Goal: Navigation & Orientation: Find specific page/section

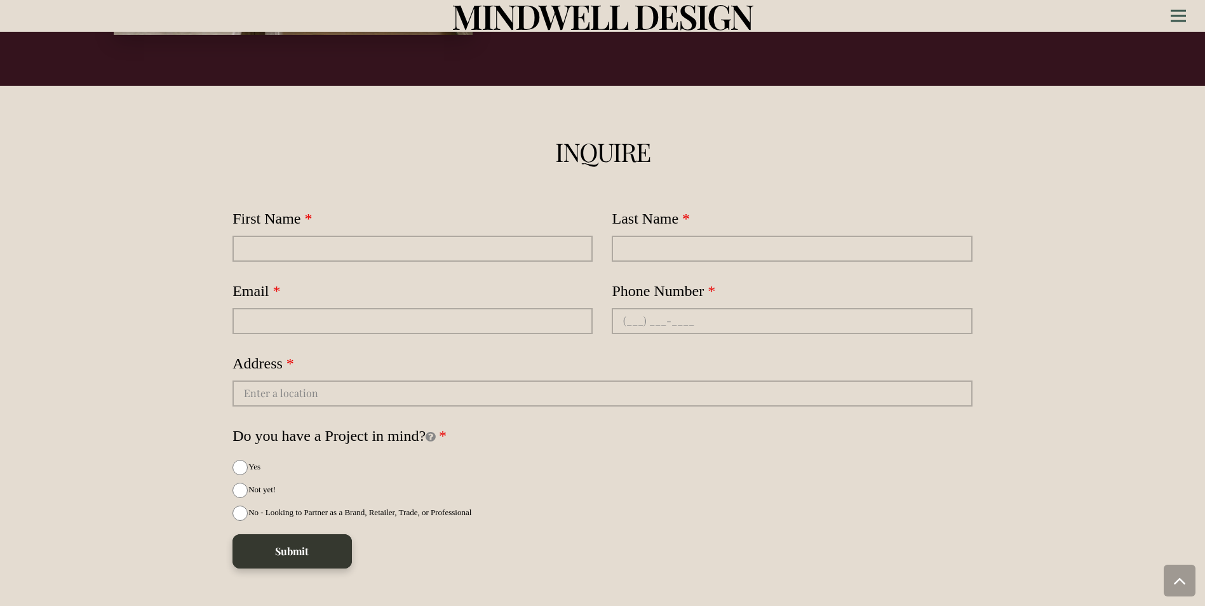
scroll to position [3616, 0]
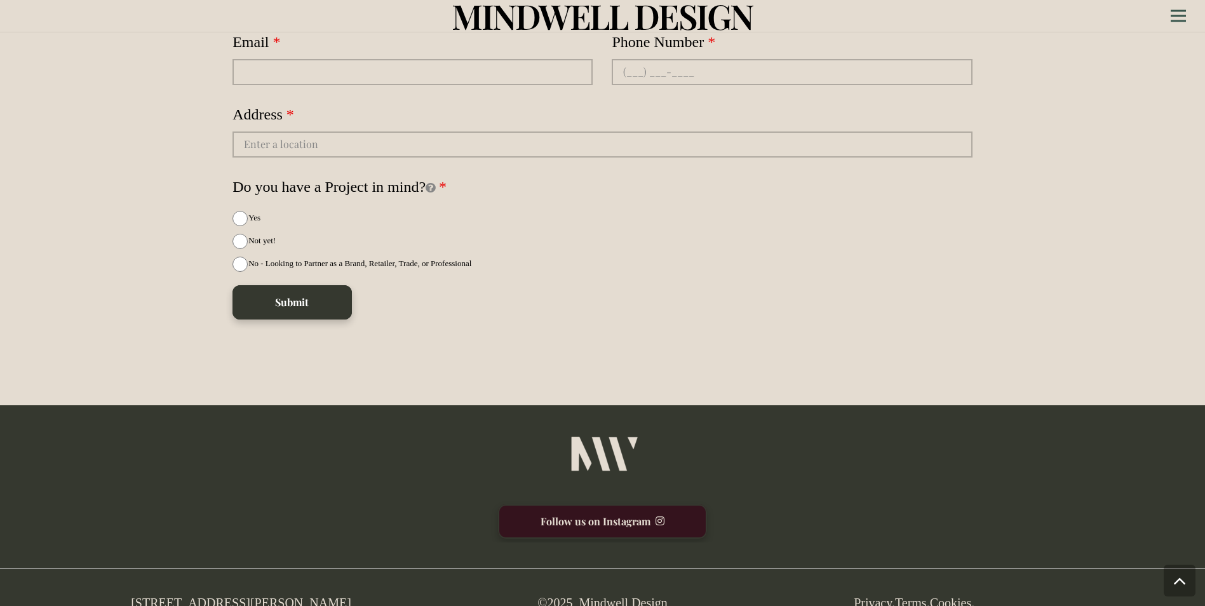
drag, startPoint x: 361, startPoint y: 573, endPoint x: 110, endPoint y: 574, distance: 251.0
click at [110, 593] on div "[STREET_ADDRESS][PERSON_NAME] [PHONE_NUMBER]" at bounding box center [138, 612] width 464 height 38
copy span "[STREET_ADDRESS][PERSON_NAME]"
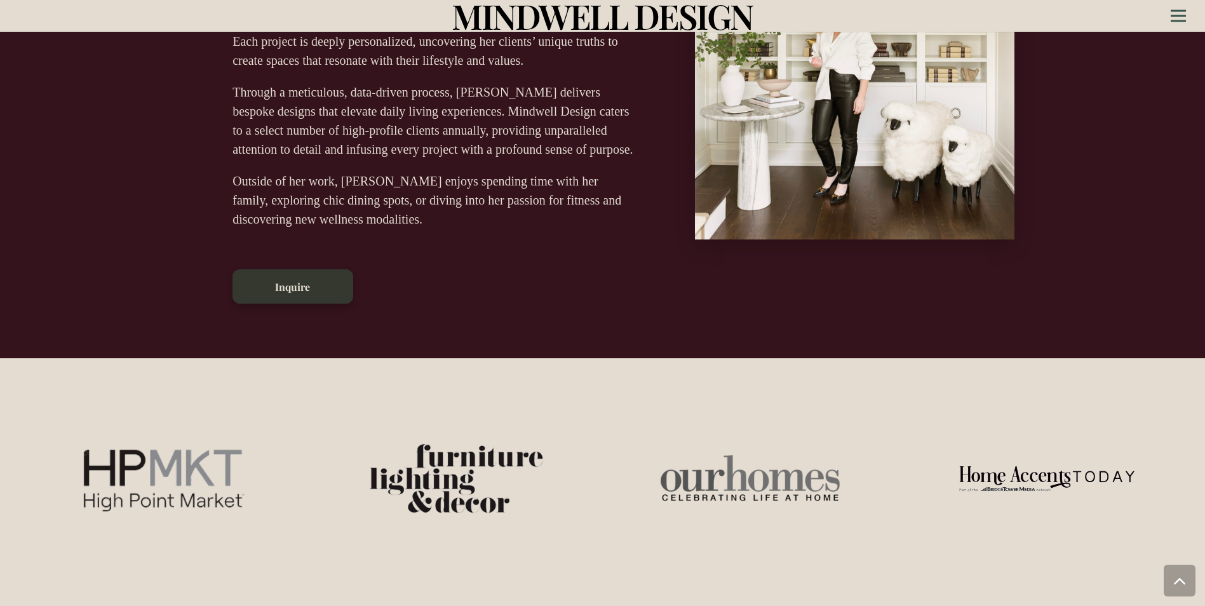
scroll to position [630, 0]
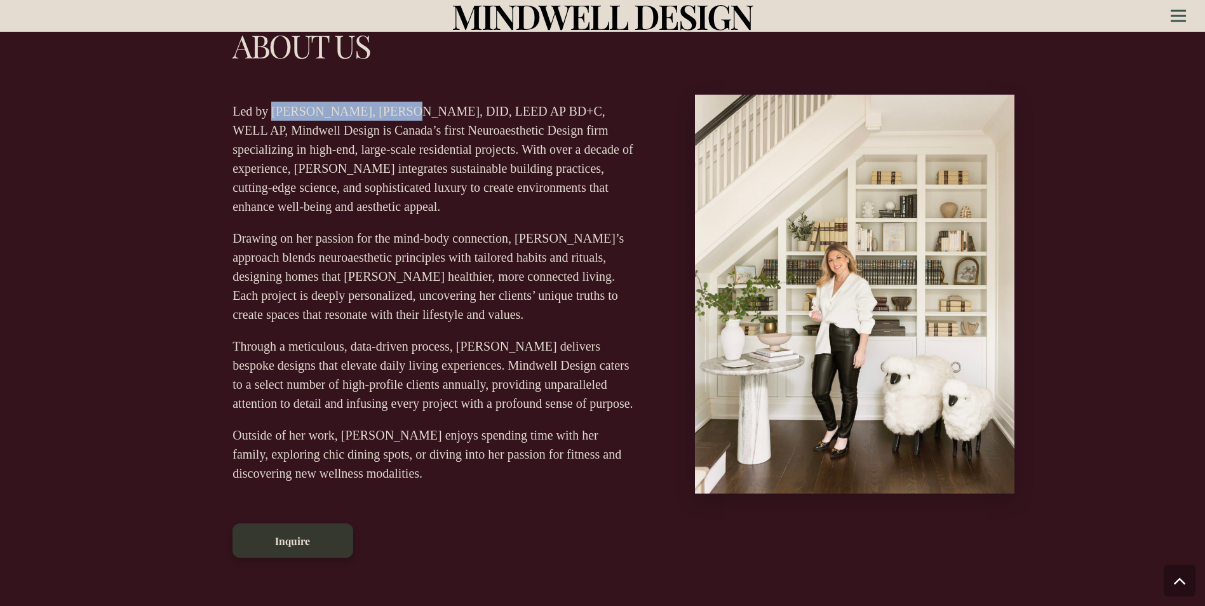
drag, startPoint x: 274, startPoint y: 111, endPoint x: 388, endPoint y: 118, distance: 114.6
click at [388, 118] on p "Led by [PERSON_NAME], [PERSON_NAME], DID, LEED AP BD+C, WELL AP, Mindwell Desig…" at bounding box center [434, 159] width 403 height 114
copy p "[PERSON_NAME]"
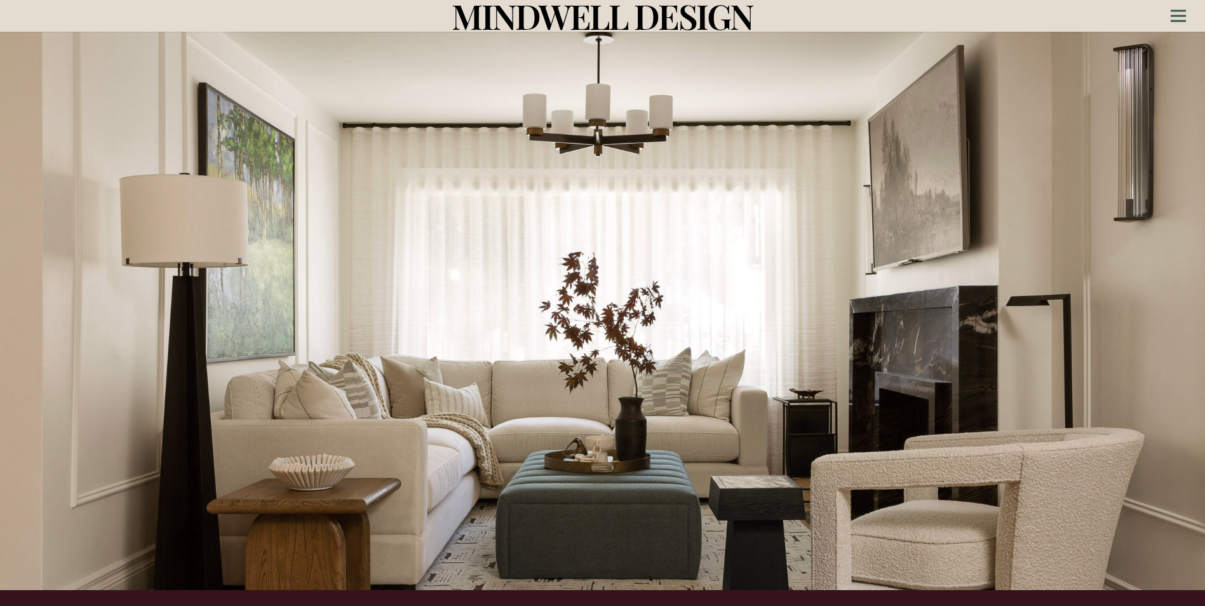
scroll to position [0, 0]
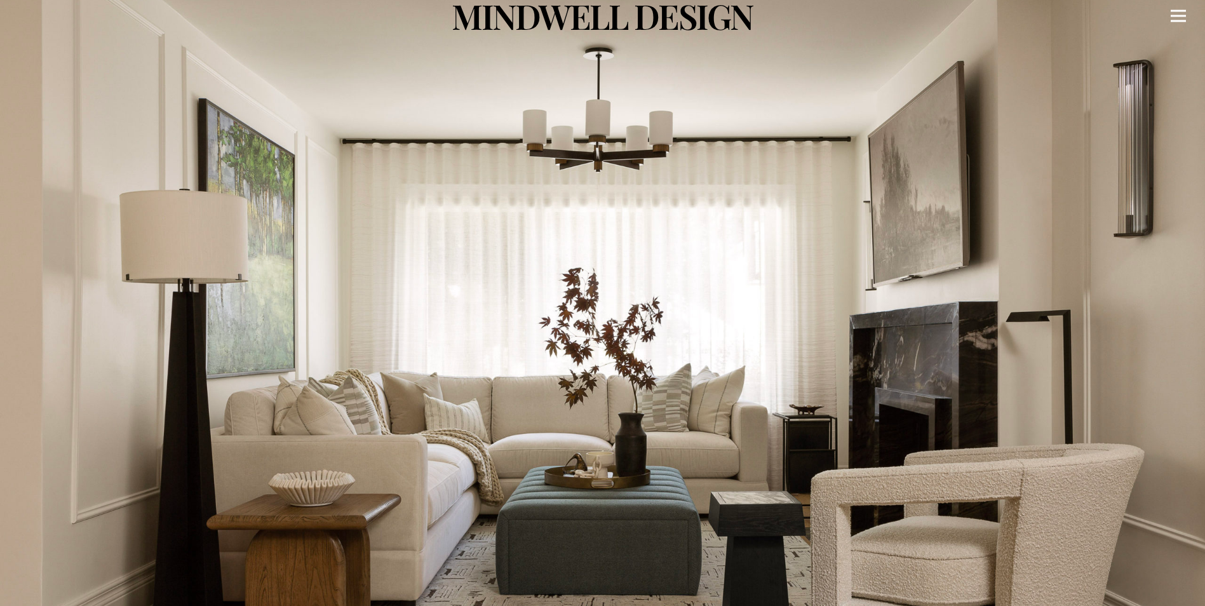
click at [1182, 17] on icon "Menu" at bounding box center [1178, 16] width 15 height 2
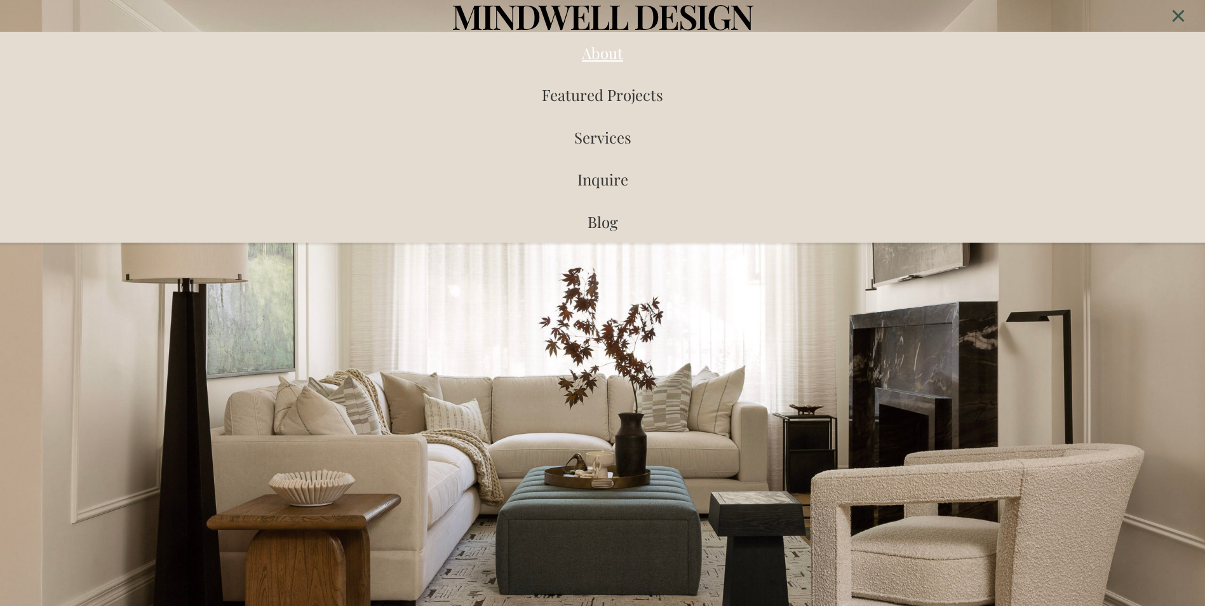
click at [610, 51] on span "About" at bounding box center [602, 53] width 41 height 20
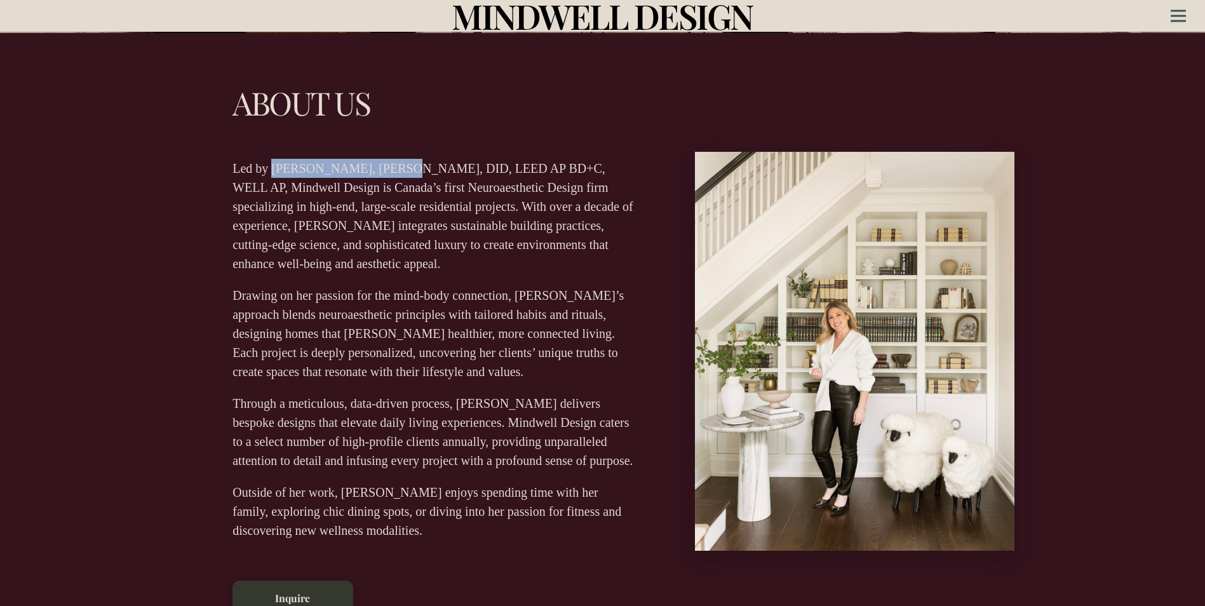
scroll to position [574, 0]
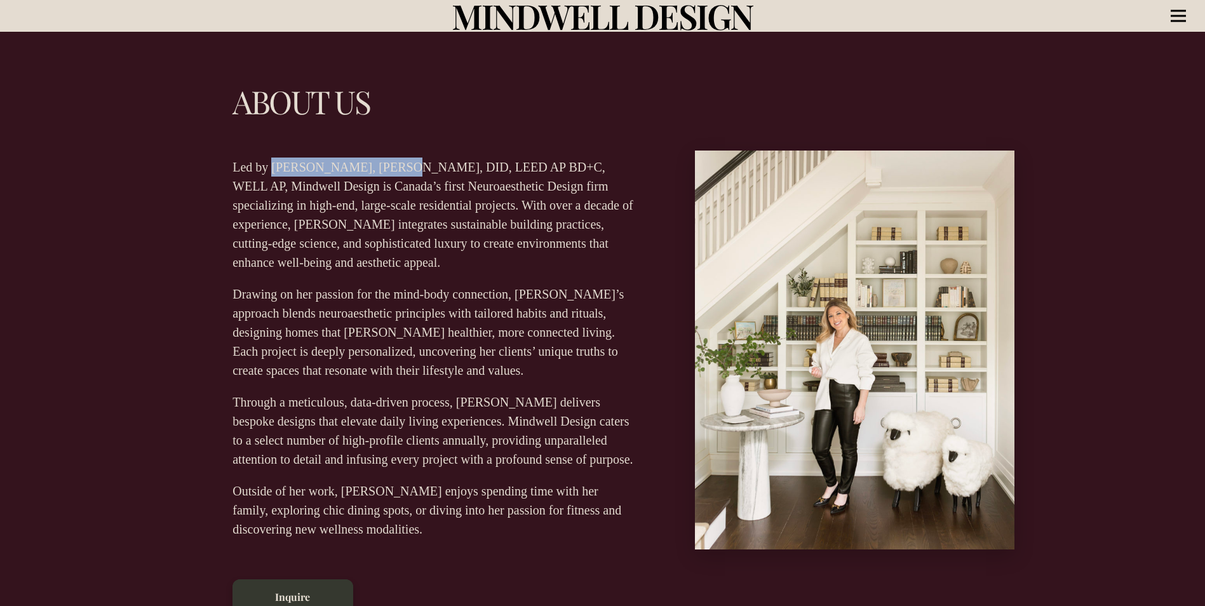
click at [1168, 13] on link "Menu" at bounding box center [1179, 16] width 36 height 32
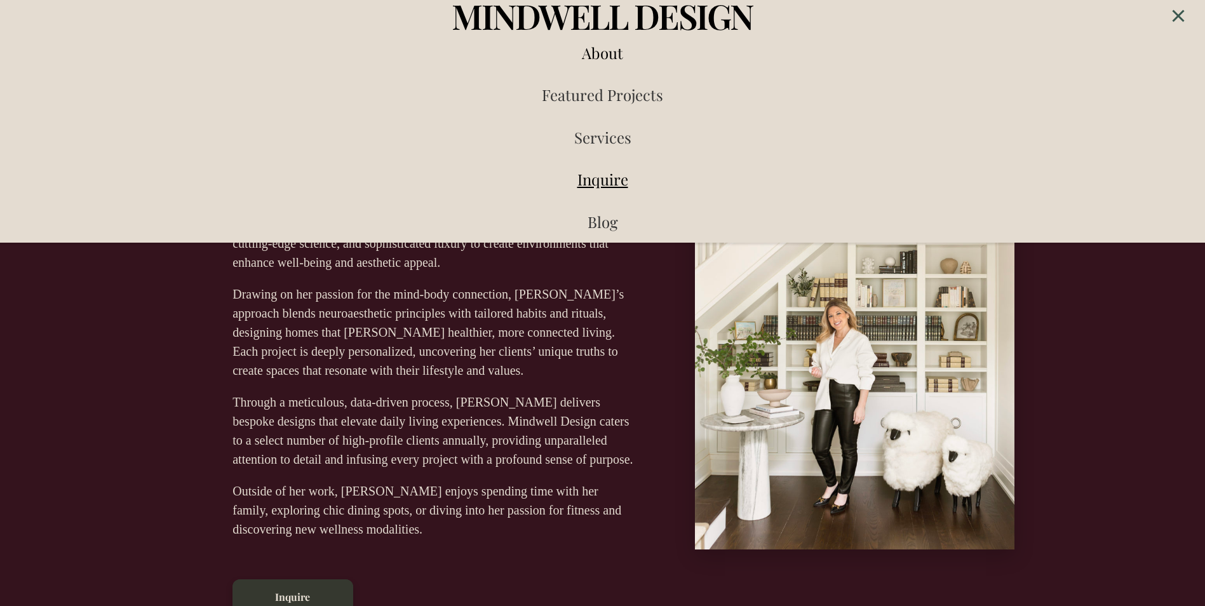
click at [618, 184] on span "Inquire" at bounding box center [603, 179] width 51 height 20
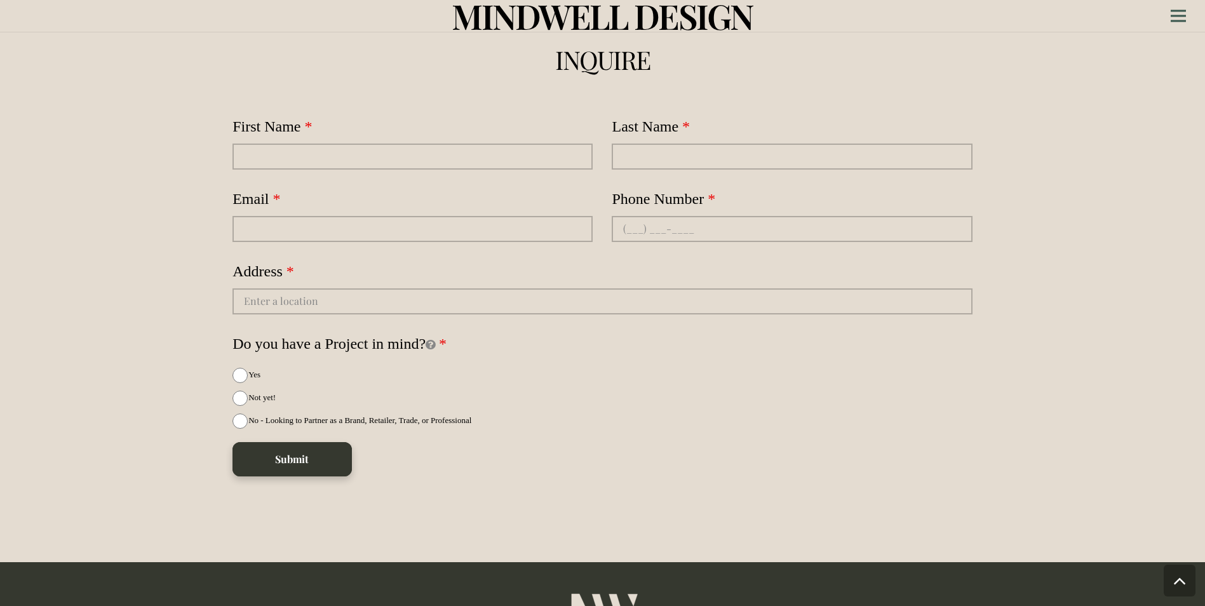
scroll to position [3616, 0]
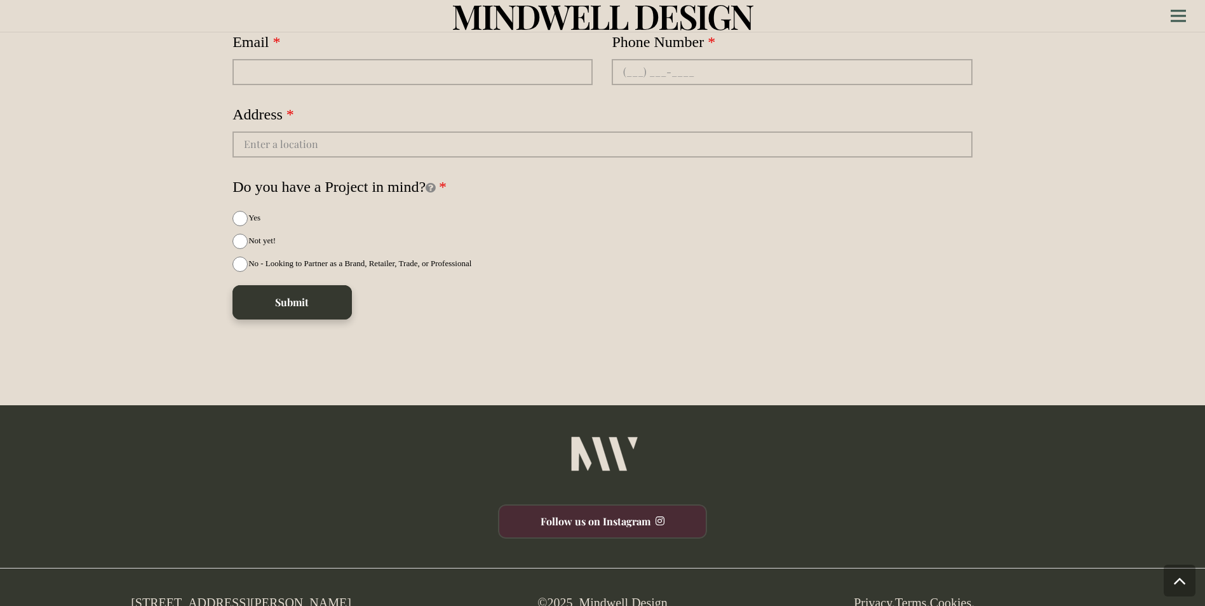
click at [617, 504] on link "Follow us on Instagram" at bounding box center [602, 521] width 209 height 34
click at [524, 332] on section "Inquire First Name Last Name Email Phone Number , numeric only, Address Do you …" at bounding box center [602, 121] width 1205 height 569
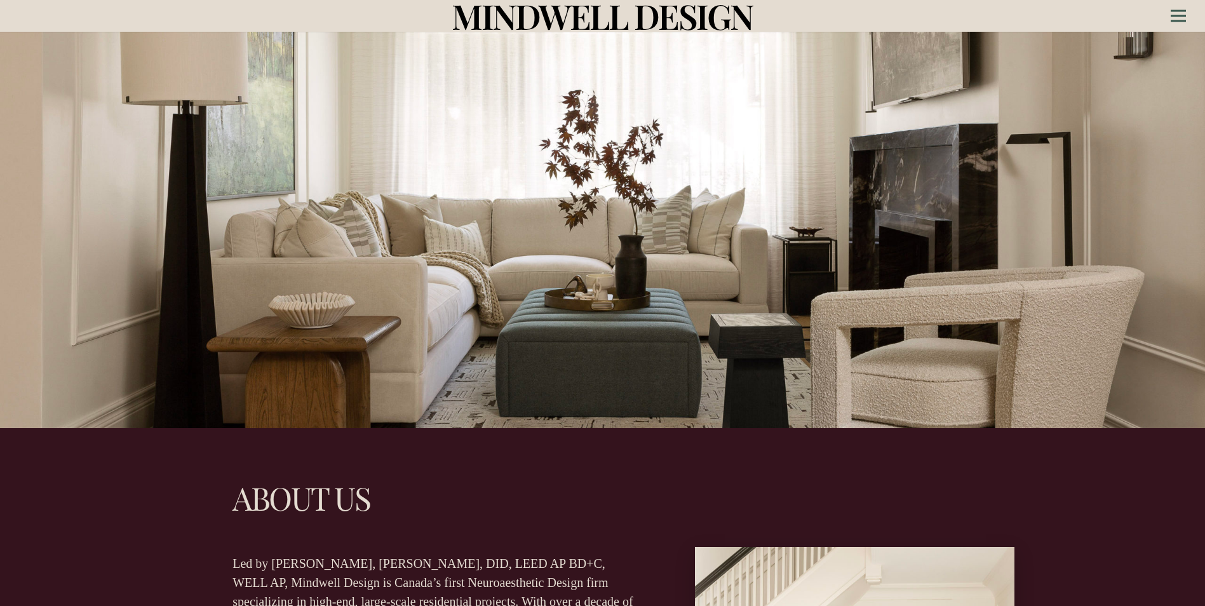
scroll to position [254, 0]
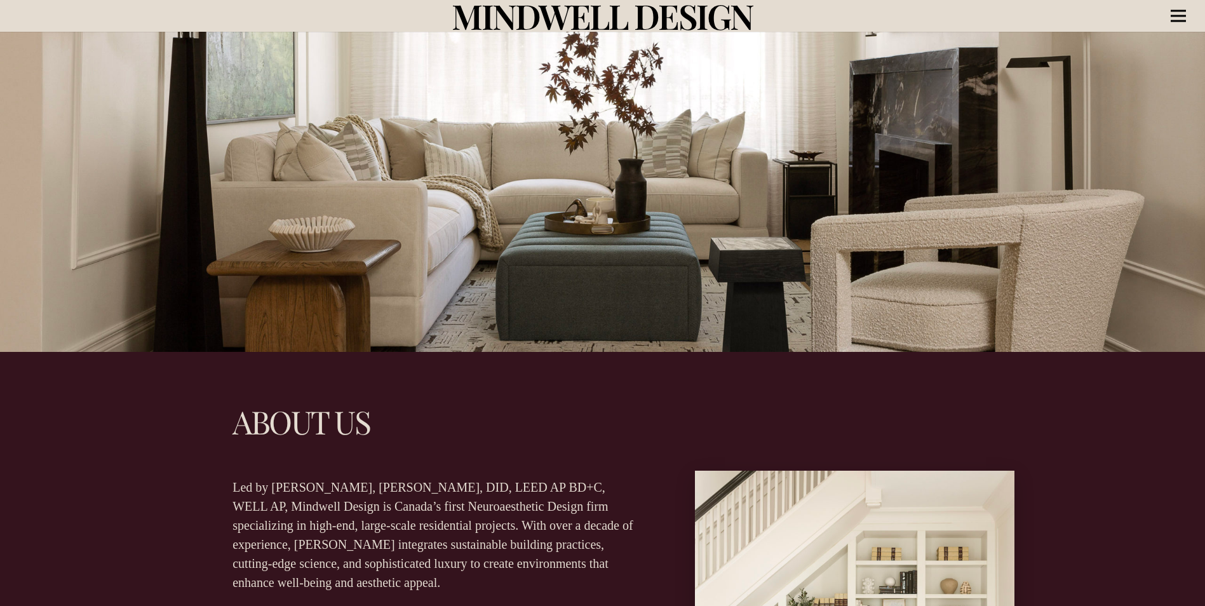
click at [1188, 8] on link "Menu" at bounding box center [1179, 16] width 36 height 32
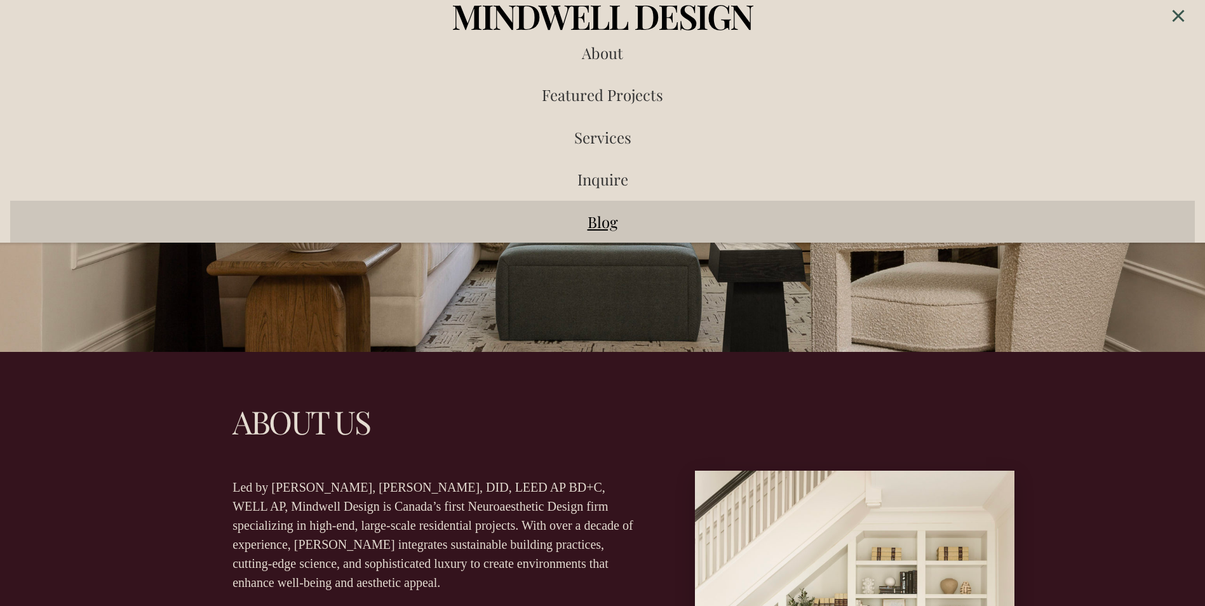
click at [600, 217] on span "Blog" at bounding box center [603, 222] width 30 height 20
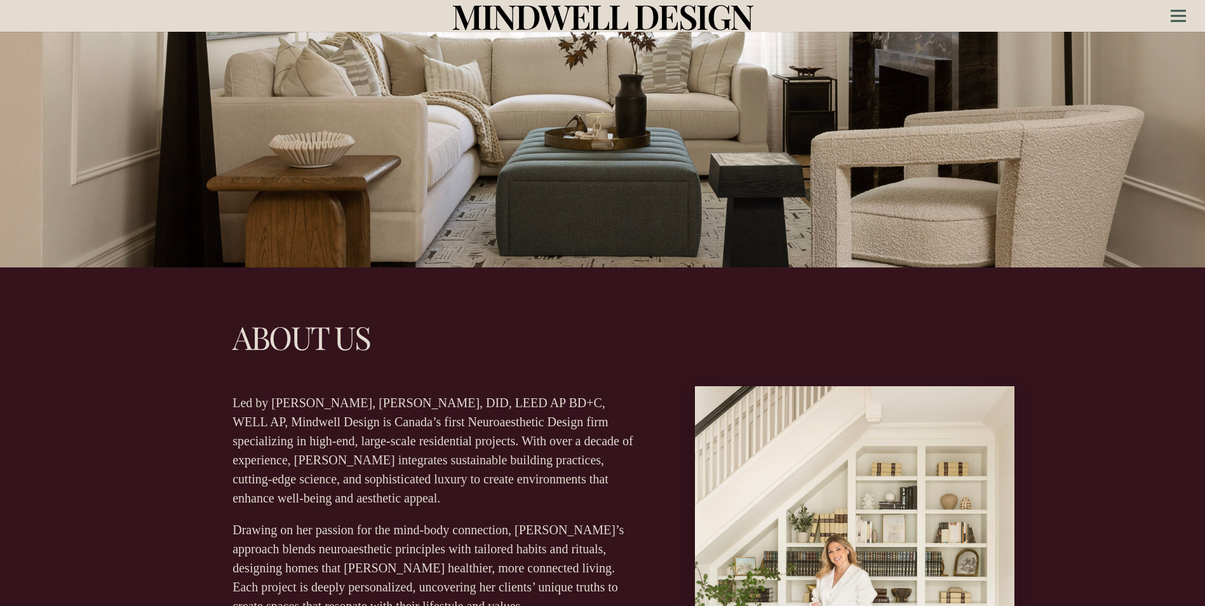
scroll to position [381, 0]
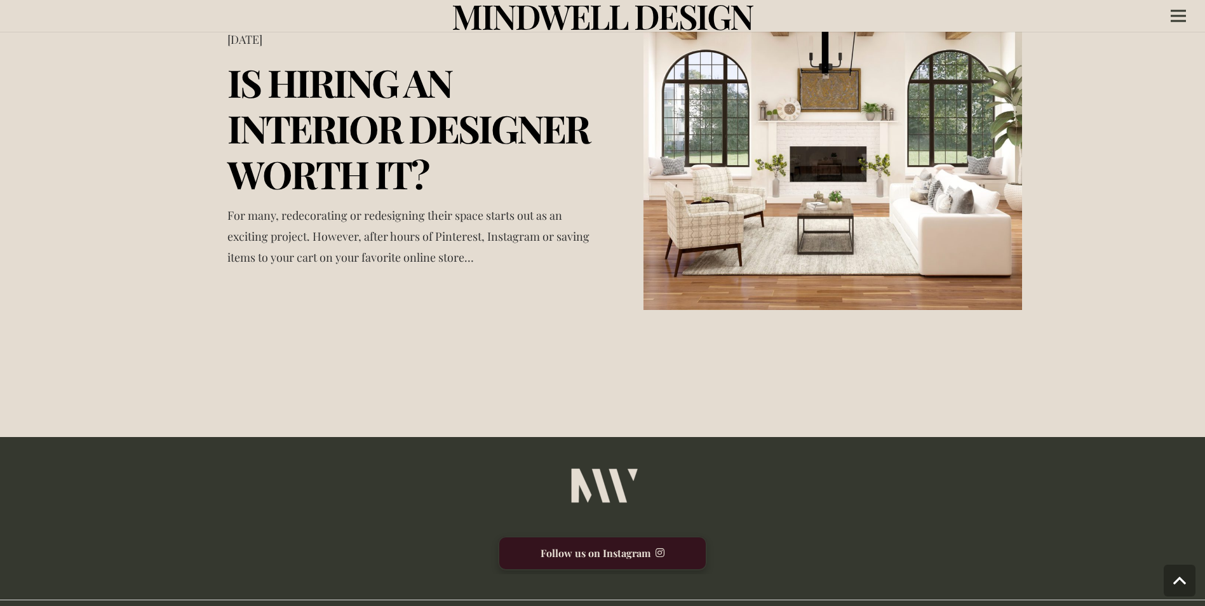
scroll to position [4730, 0]
